Goal: Task Accomplishment & Management: Use online tool/utility

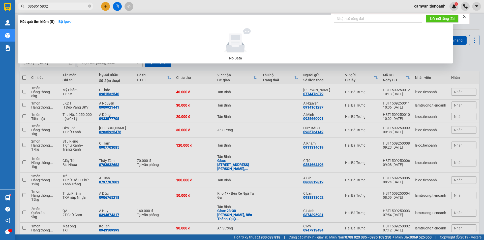
click at [72, 6] on input "0868515832" at bounding box center [58, 7] width 60 height 6
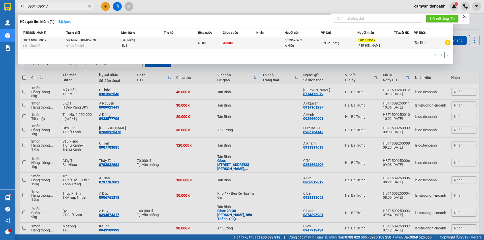
type input "0901439517"
click at [102, 44] on div "07:00 [DATE]" at bounding box center [93, 46] width 55 height 6
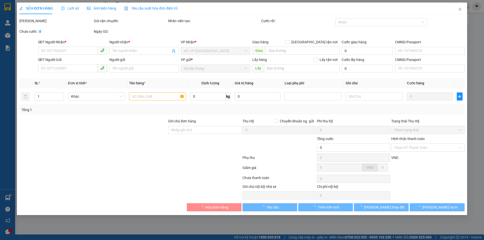
type input "0901439517"
type input "[PERSON_NAME]"
type input "0879676674"
type input "A Hiếu"
type input "40.000"
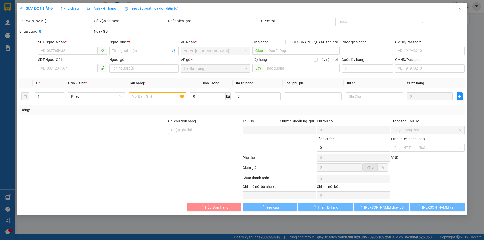
type input "40.000"
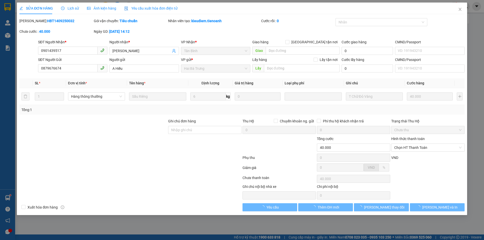
click at [71, 8] on span "Lịch sử" at bounding box center [70, 8] width 18 height 4
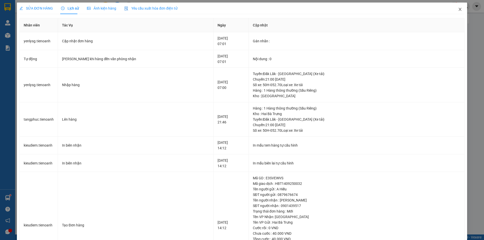
click at [458, 9] on icon "close" at bounding box center [460, 9] width 4 height 4
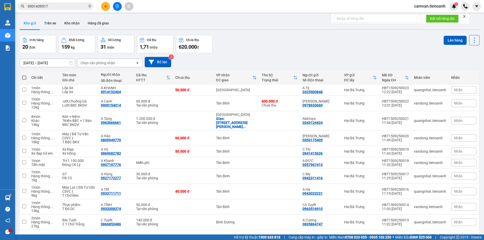
click at [62, 6] on input "0901439517" at bounding box center [58, 7] width 60 height 6
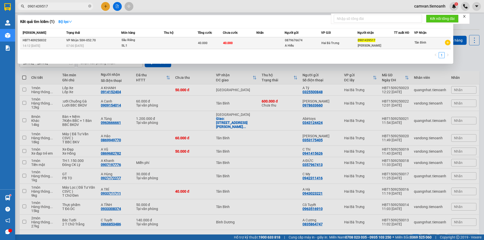
click at [99, 41] on td "VP Nhận 50H-052.70 07:00 [DATE]" at bounding box center [93, 43] width 56 height 12
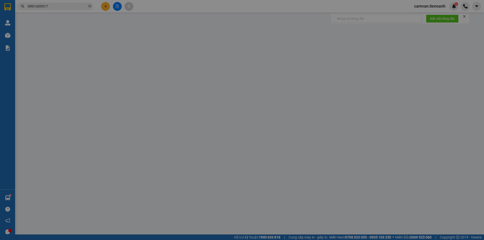
type input "0901439517"
type input "[PERSON_NAME]"
type input "0879676674"
type input "A Hiếu"
type input "40.000"
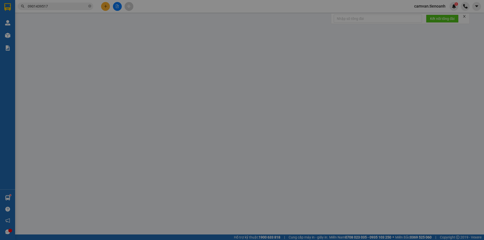
type input "40.000"
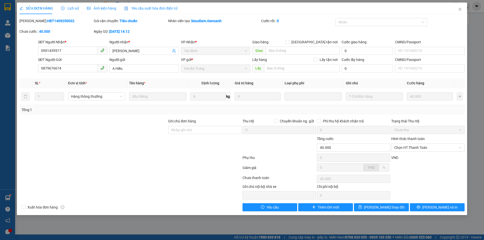
click at [73, 11] on div "Lịch sử" at bounding box center [70, 9] width 18 height 12
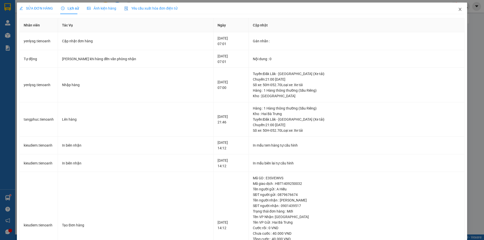
click at [459, 9] on icon "close" at bounding box center [460, 9] width 3 height 3
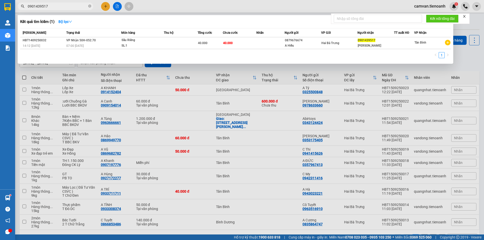
click at [66, 7] on input "0901439517" at bounding box center [58, 7] width 60 height 6
paste input "343361417"
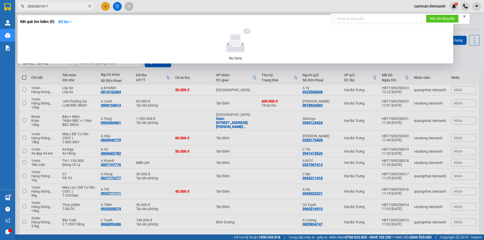
click at [69, 6] on input "0343361417" at bounding box center [58, 7] width 60 height 6
paste input "949104950"
type input "0949104950"
